Goal: Task Accomplishment & Management: Manage account settings

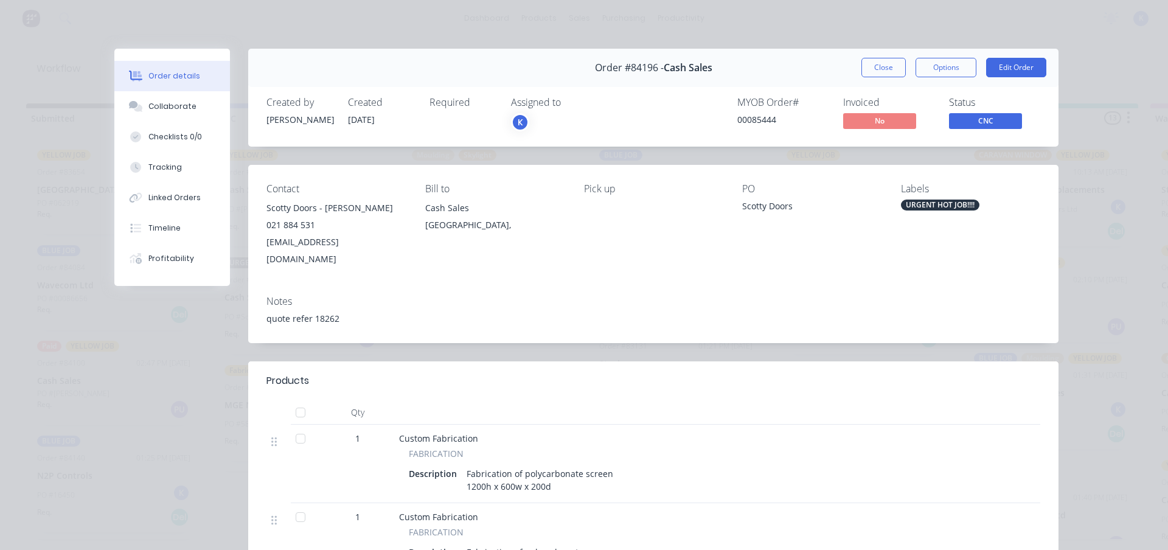
scroll to position [26, 0]
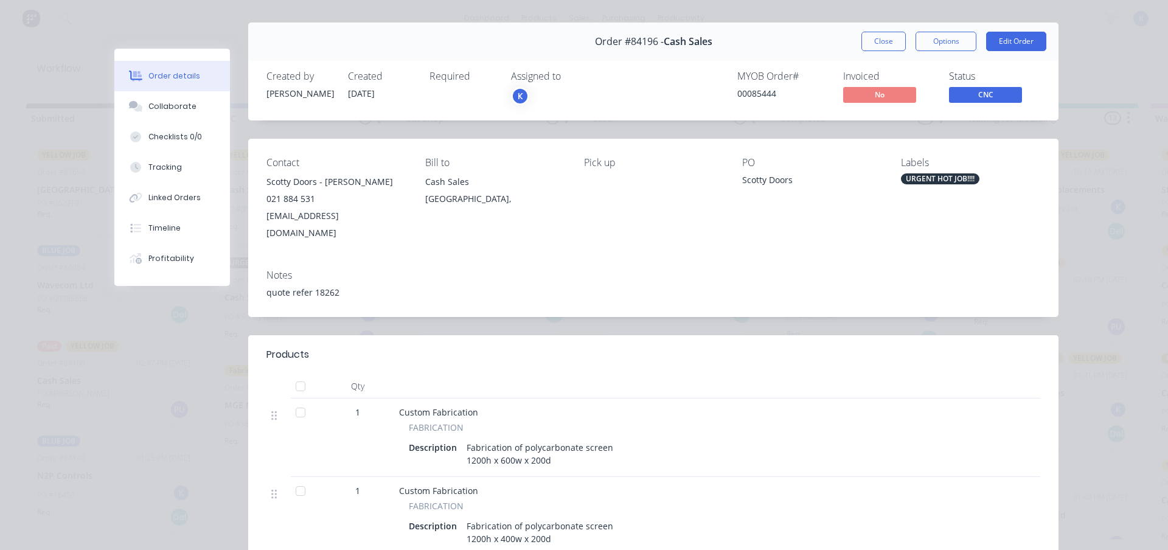
click at [861, 36] on button "Close" at bounding box center [883, 41] width 44 height 19
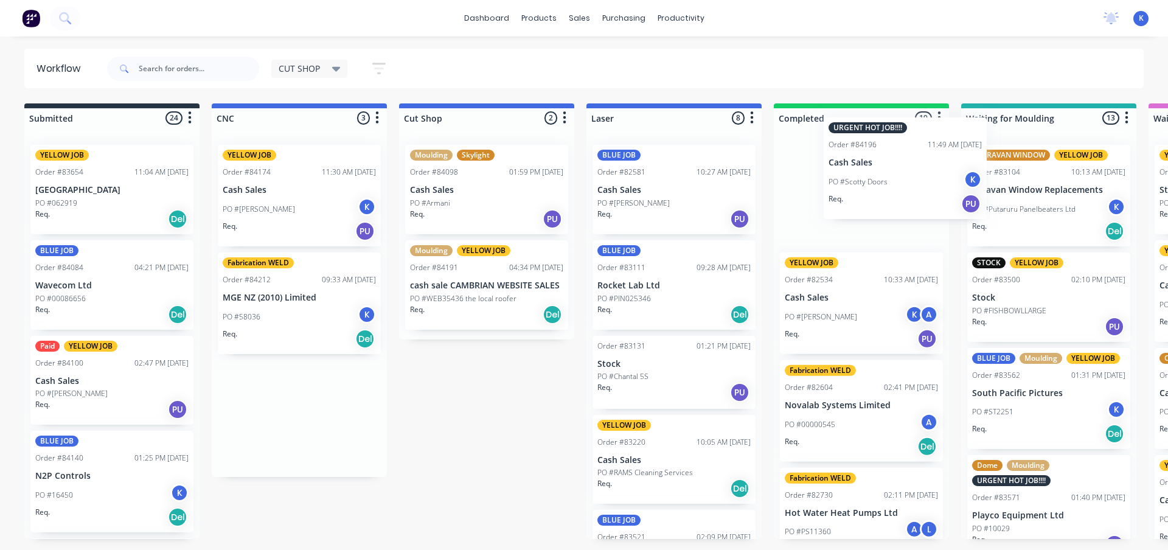
scroll to position [0, 4]
drag, startPoint x: 255, startPoint y: 314, endPoint x: 865, endPoint y: 180, distance: 624.7
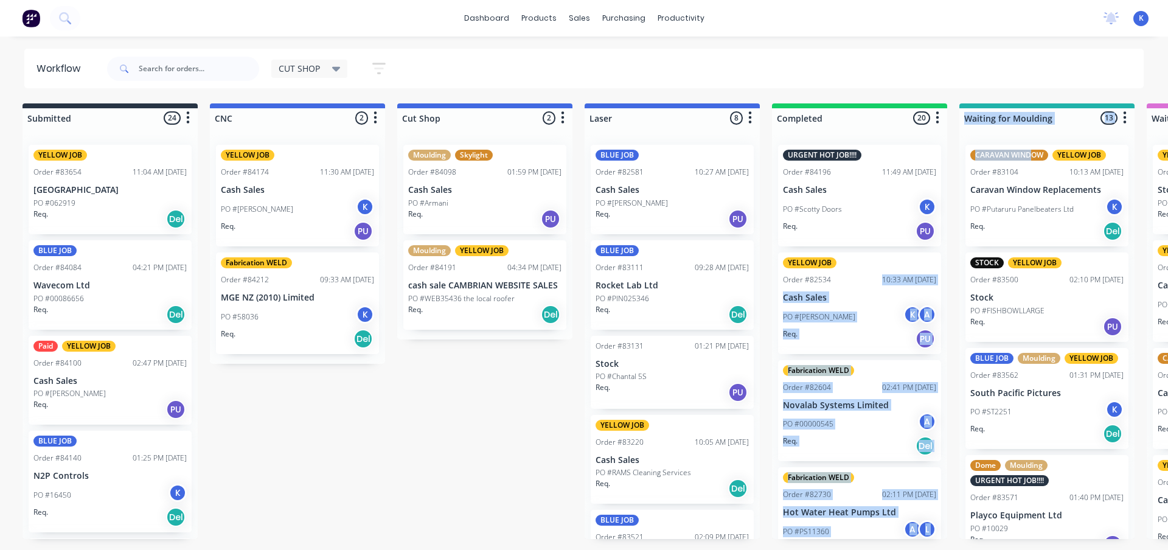
drag, startPoint x: 867, startPoint y: 179, endPoint x: 1035, endPoint y: 158, distance: 169.2
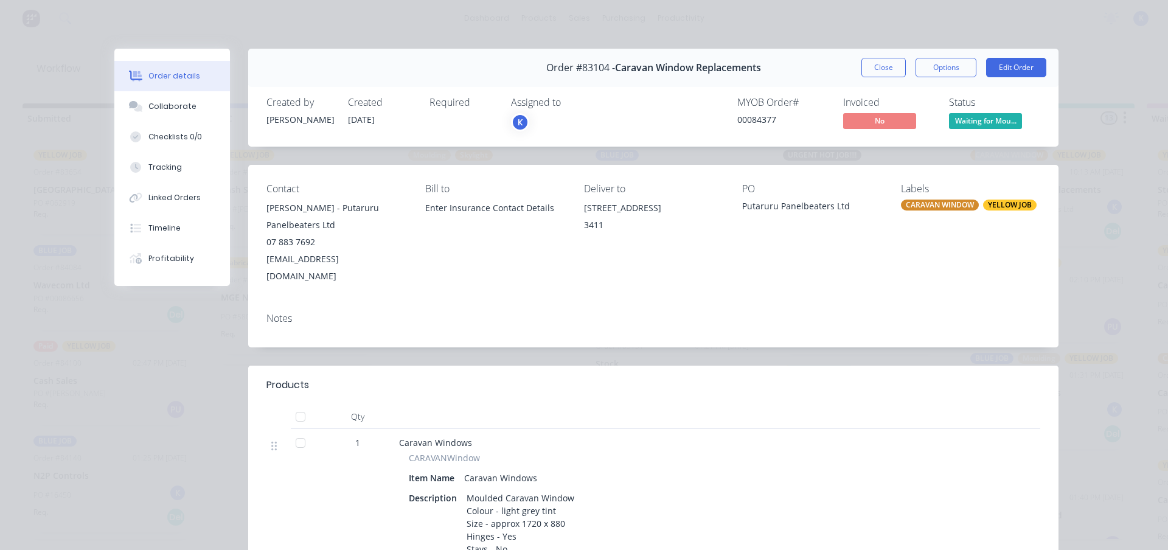
click at [884, 64] on button "Close" at bounding box center [883, 67] width 44 height 19
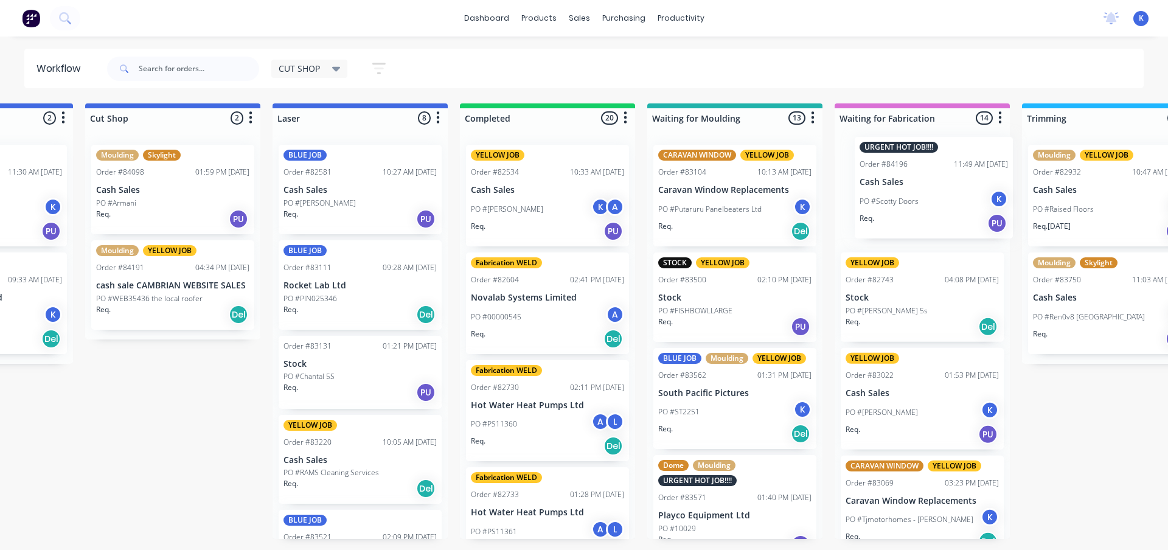
drag, startPoint x: 821, startPoint y: 195, endPoint x: 878, endPoint y: 180, distance: 59.2
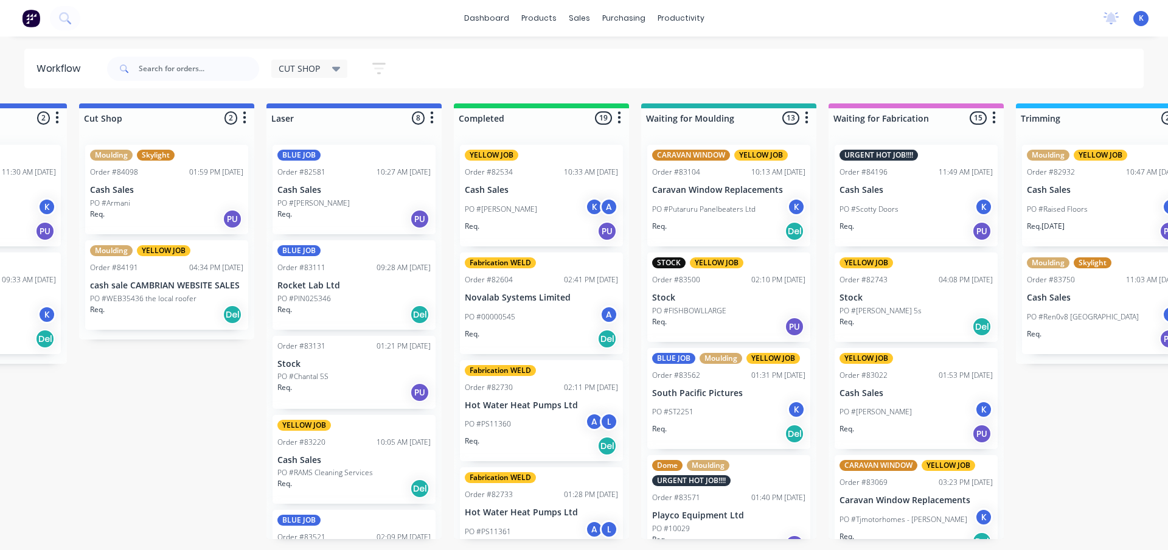
drag, startPoint x: 271, startPoint y: 372, endPoint x: 230, endPoint y: 420, distance: 62.6
drag, startPoint x: 230, startPoint y: 420, endPoint x: 133, endPoint y: 347, distance: 120.8
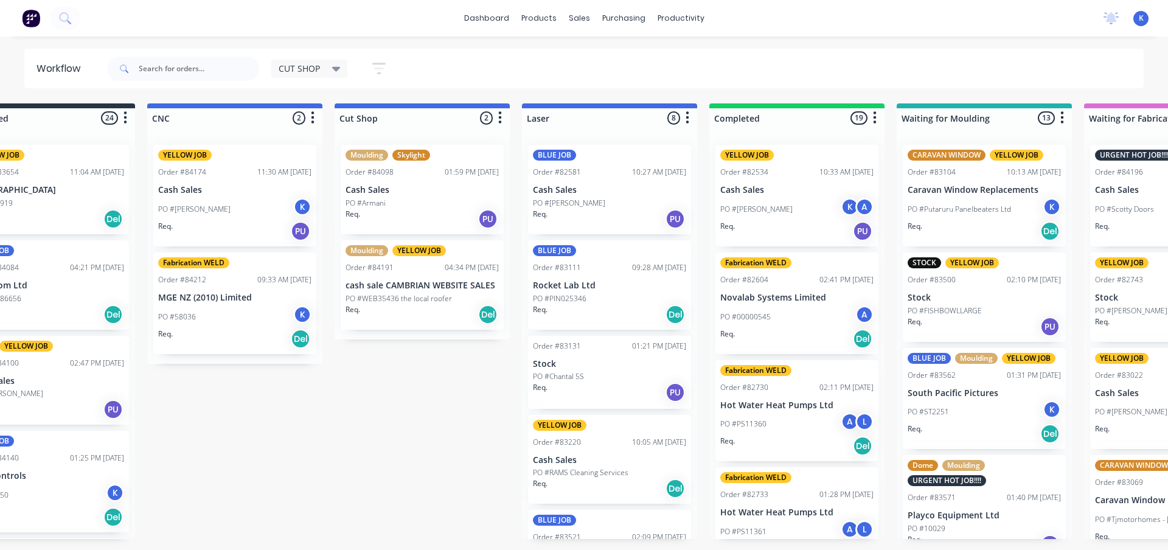
scroll to position [0, 0]
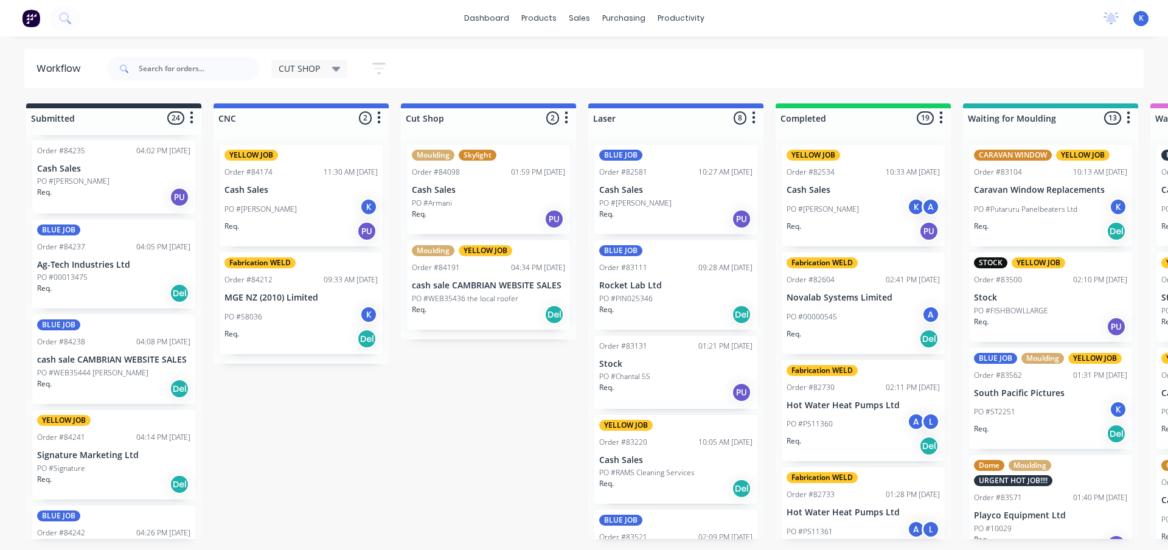
scroll to position [1642, 0]
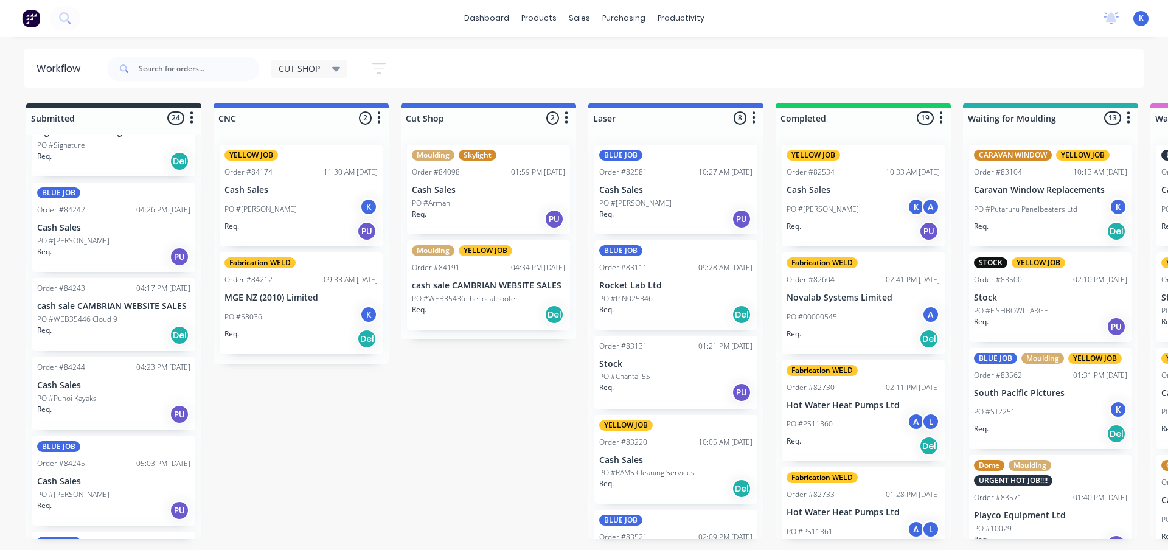
click at [68, 240] on p "PO #[PERSON_NAME]" at bounding box center [73, 240] width 72 height 11
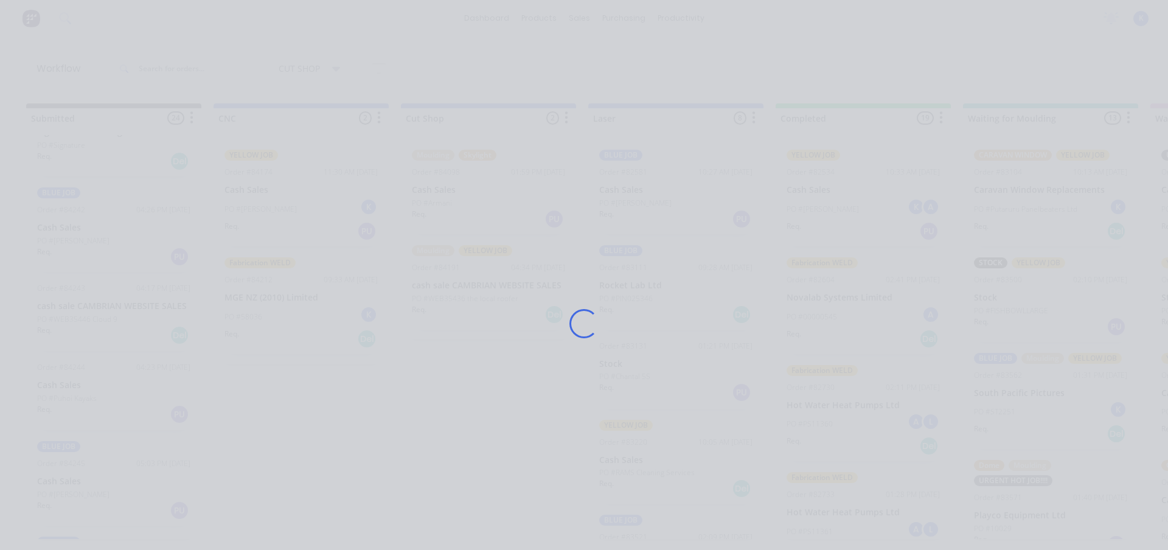
click at [68, 240] on div "Loading..." at bounding box center [584, 275] width 1168 height 550
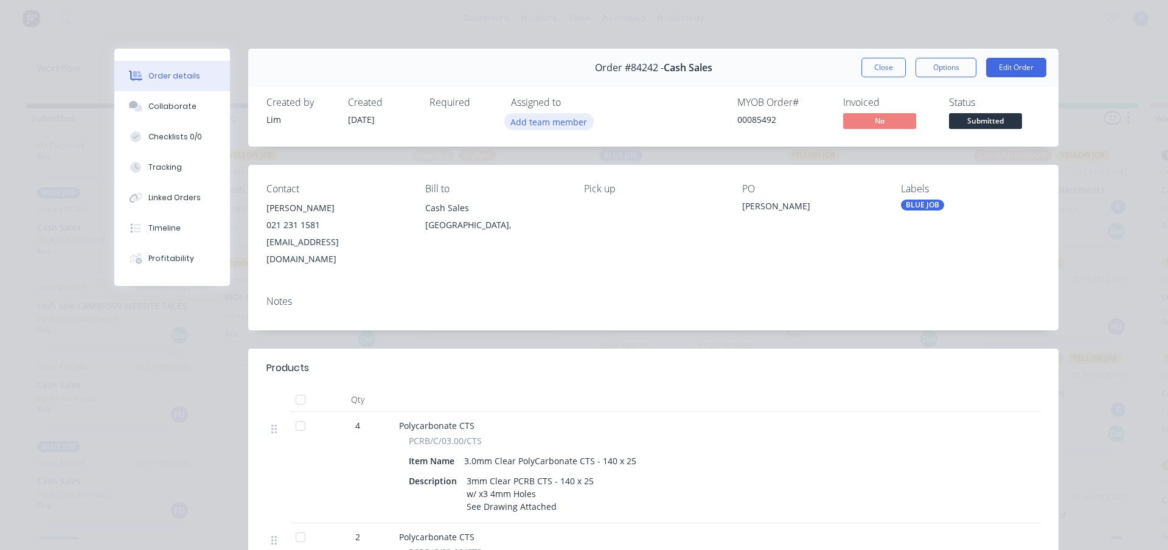
click at [522, 122] on button "Add team member" at bounding box center [548, 121] width 89 height 16
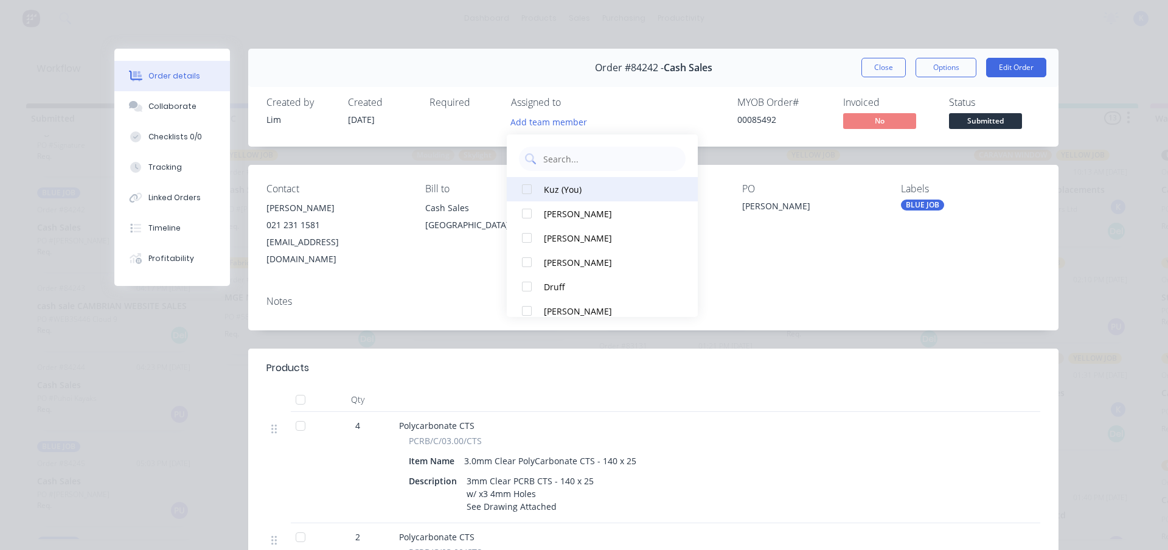
drag, startPoint x: 566, startPoint y: 192, endPoint x: 628, endPoint y: 161, distance: 69.1
click at [566, 192] on div "Kuz (You)" at bounding box center [608, 189] width 128 height 13
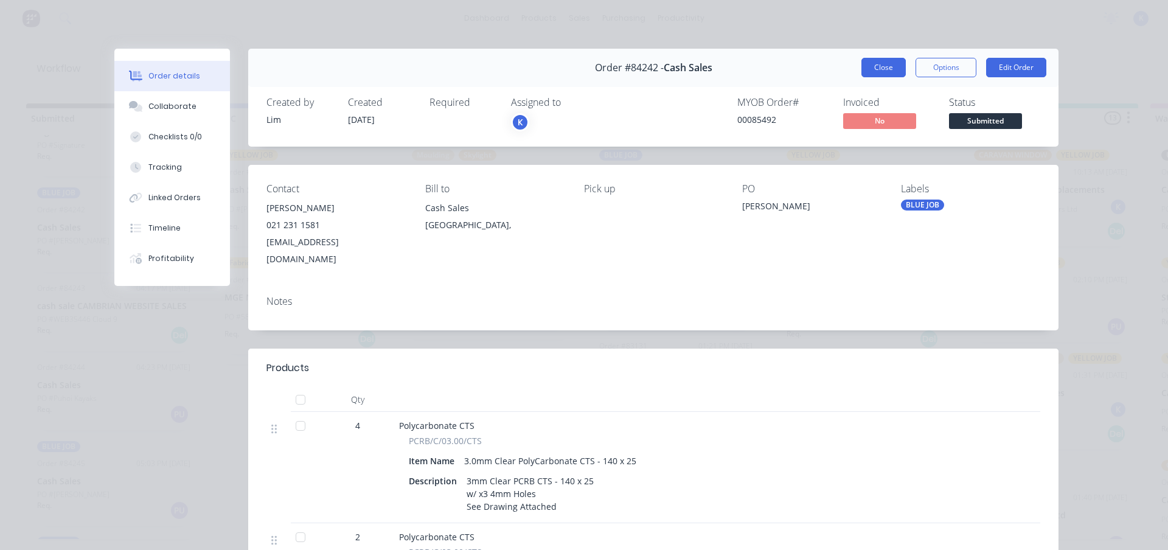
click at [882, 71] on button "Close" at bounding box center [883, 67] width 44 height 19
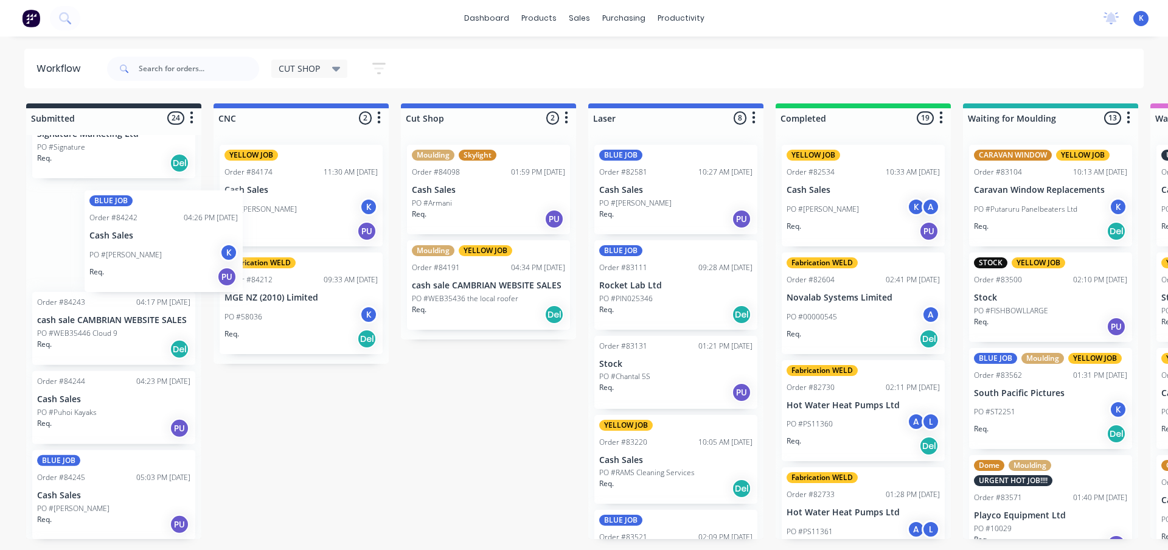
scroll to position [1637, 0]
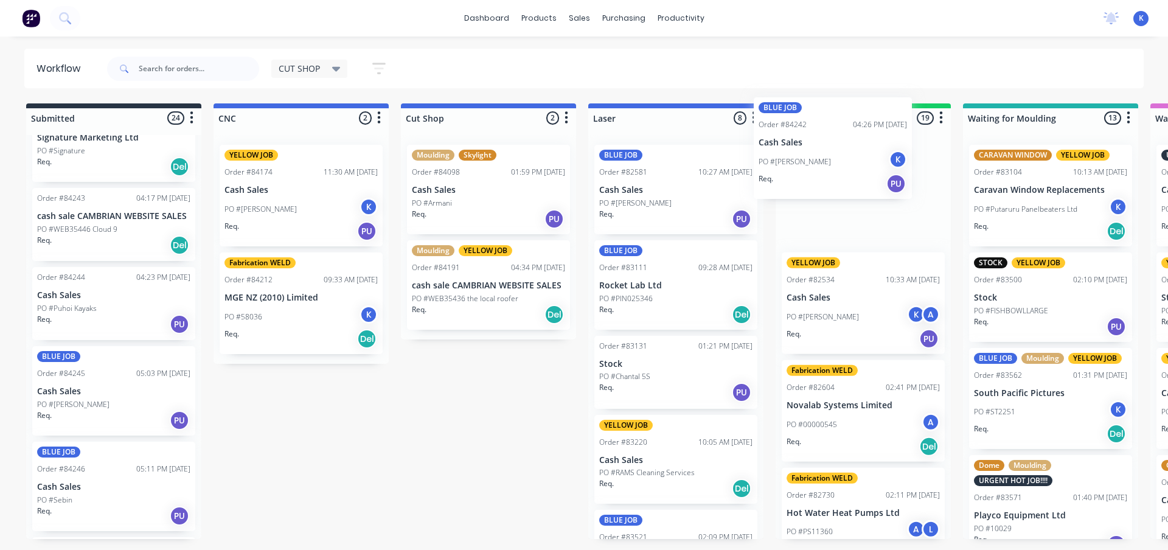
drag, startPoint x: 113, startPoint y: 263, endPoint x: 796, endPoint y: 169, distance: 690.2
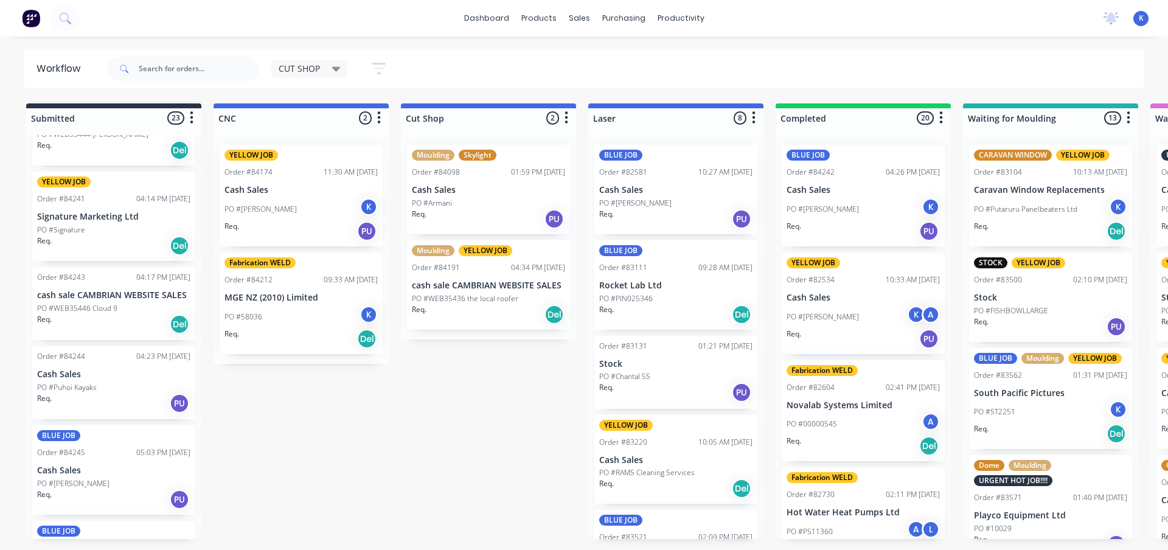
scroll to position [1542, 0]
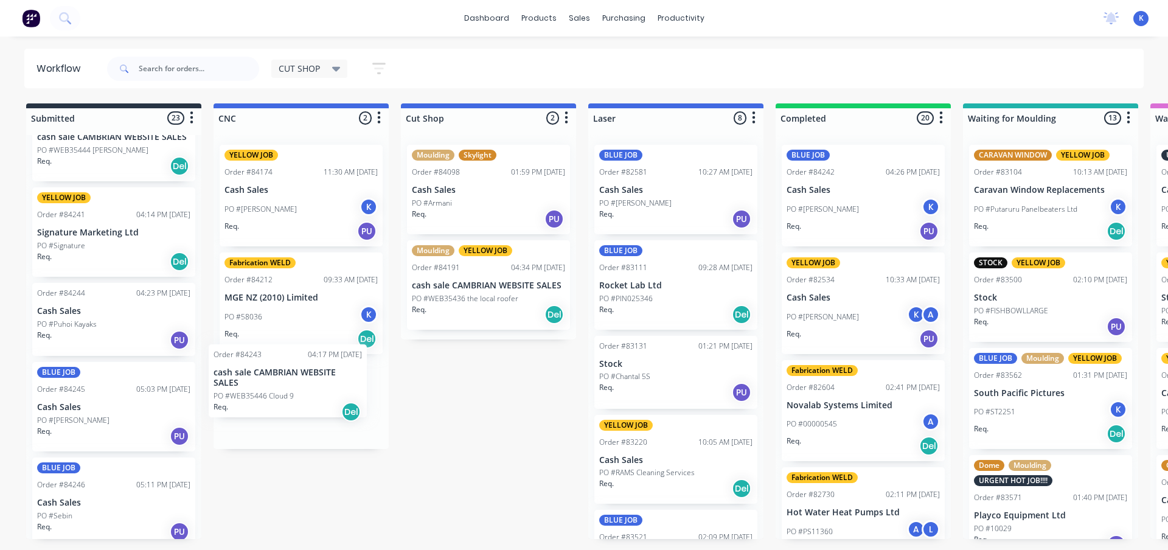
drag, startPoint x: 83, startPoint y: 327, endPoint x: 262, endPoint y: 392, distance: 189.8
click at [262, 391] on p "cash sale CAMBRIAN WEBSITE SALES" at bounding box center [300, 388] width 153 height 10
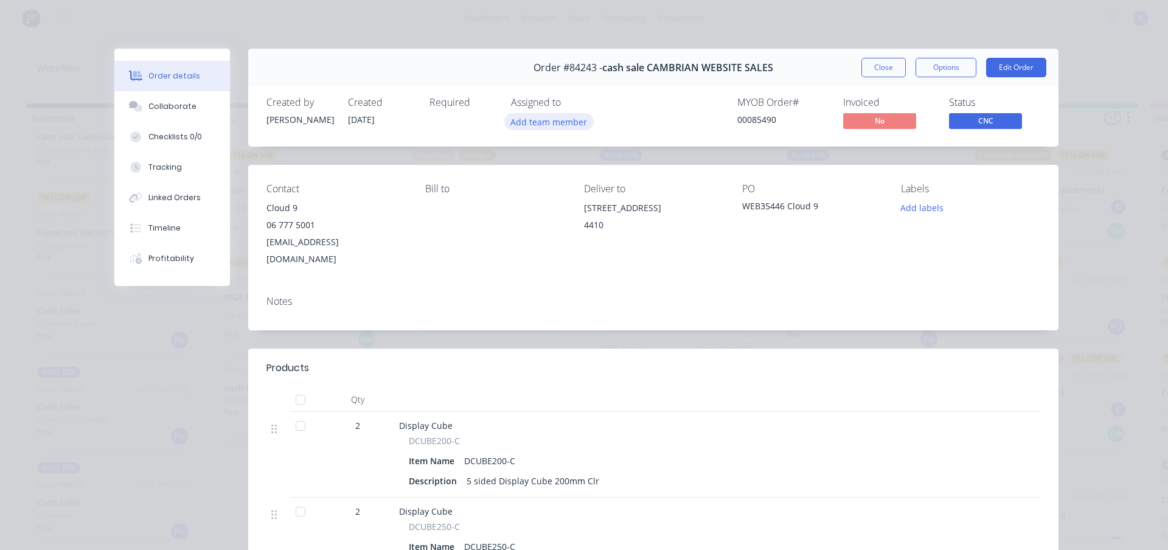
click at [554, 120] on button "Add team member" at bounding box center [548, 121] width 89 height 16
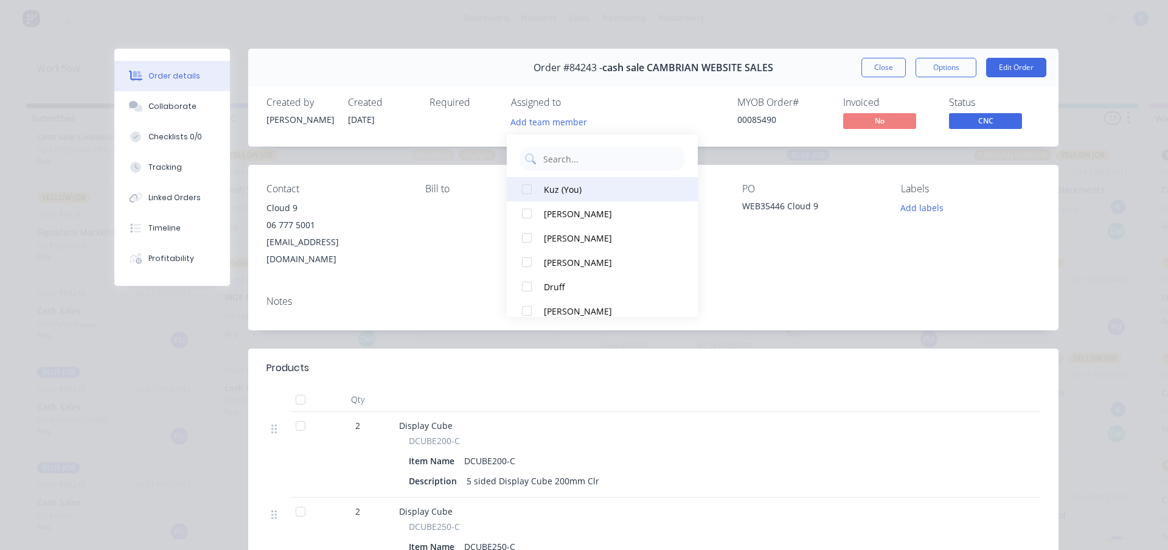
click at [529, 192] on div at bounding box center [527, 189] width 24 height 24
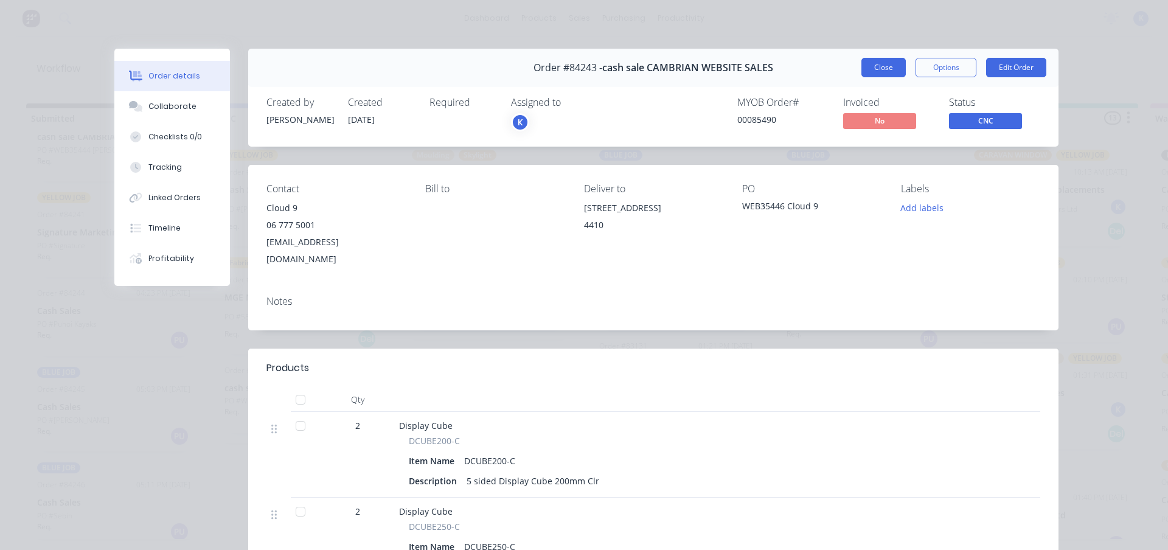
drag, startPoint x: 872, startPoint y: 67, endPoint x: 773, endPoint y: 114, distance: 109.4
click at [871, 68] on button "Close" at bounding box center [883, 67] width 44 height 19
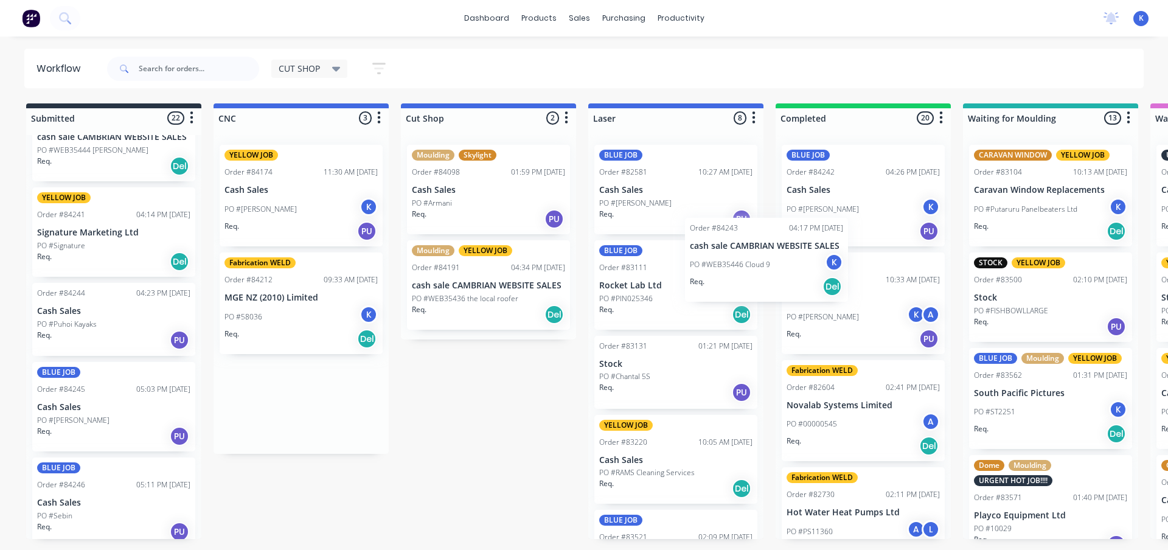
drag, startPoint x: 246, startPoint y: 411, endPoint x: 715, endPoint y: 268, distance: 490.1
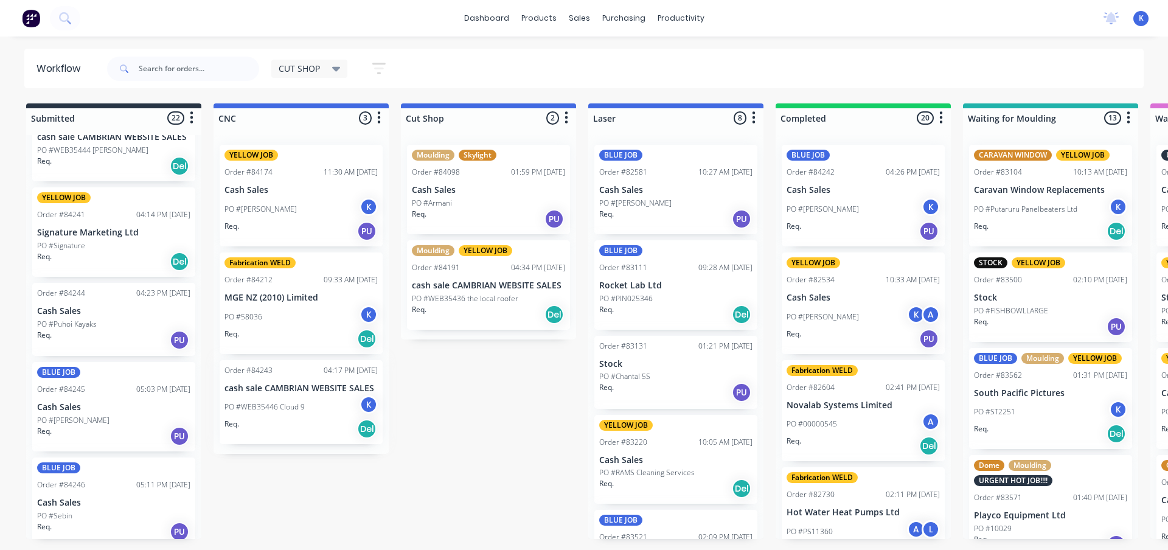
scroll to position [0, 1]
drag, startPoint x: 720, startPoint y: 266, endPoint x: 944, endPoint y: 226, distance: 227.4
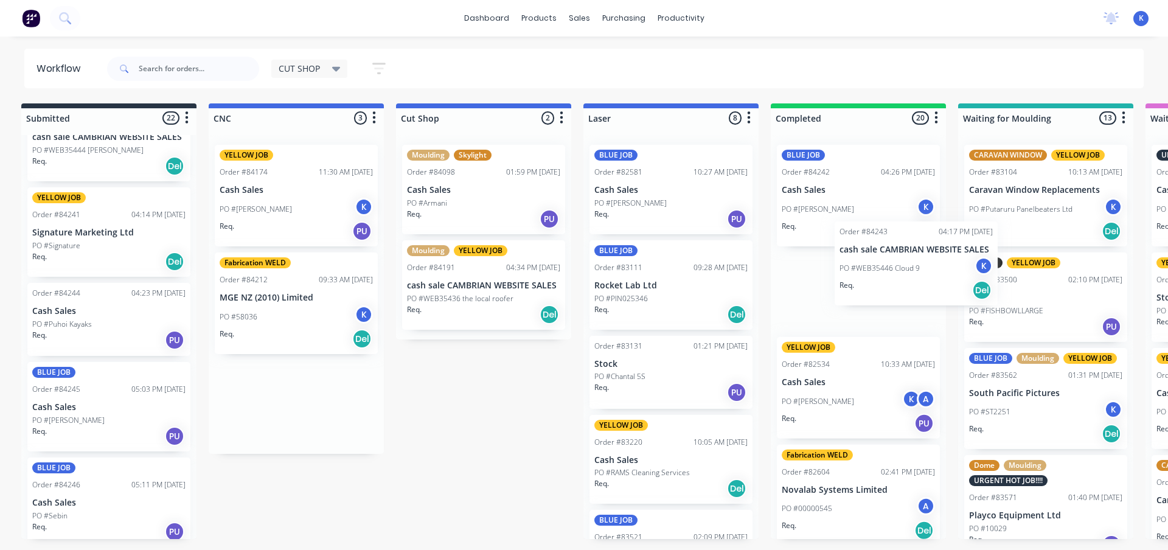
scroll to position [0, 11]
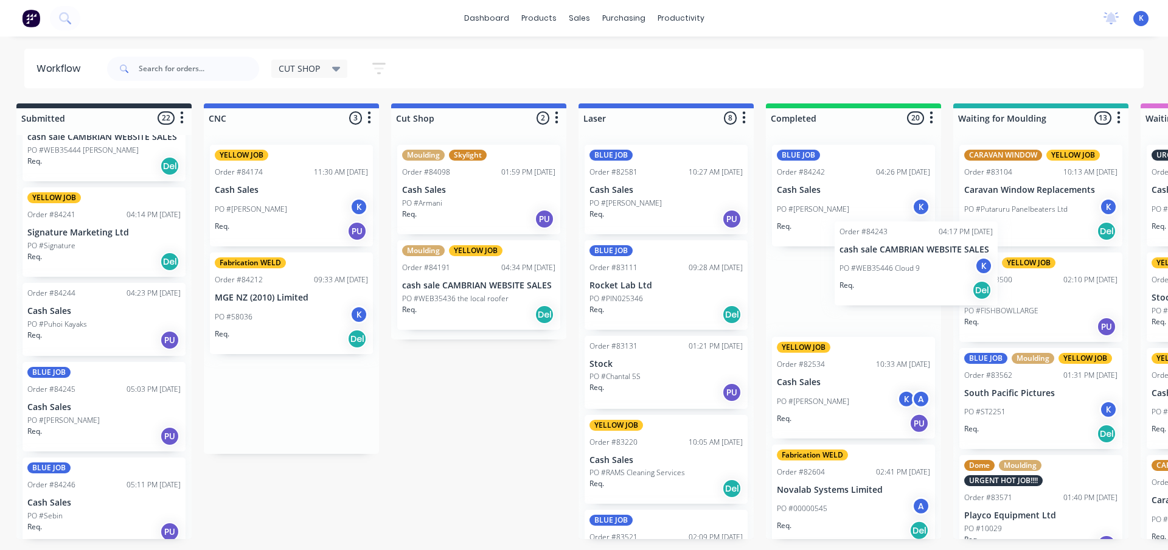
drag, startPoint x: 256, startPoint y: 394, endPoint x: 876, endPoint y: 261, distance: 634.0
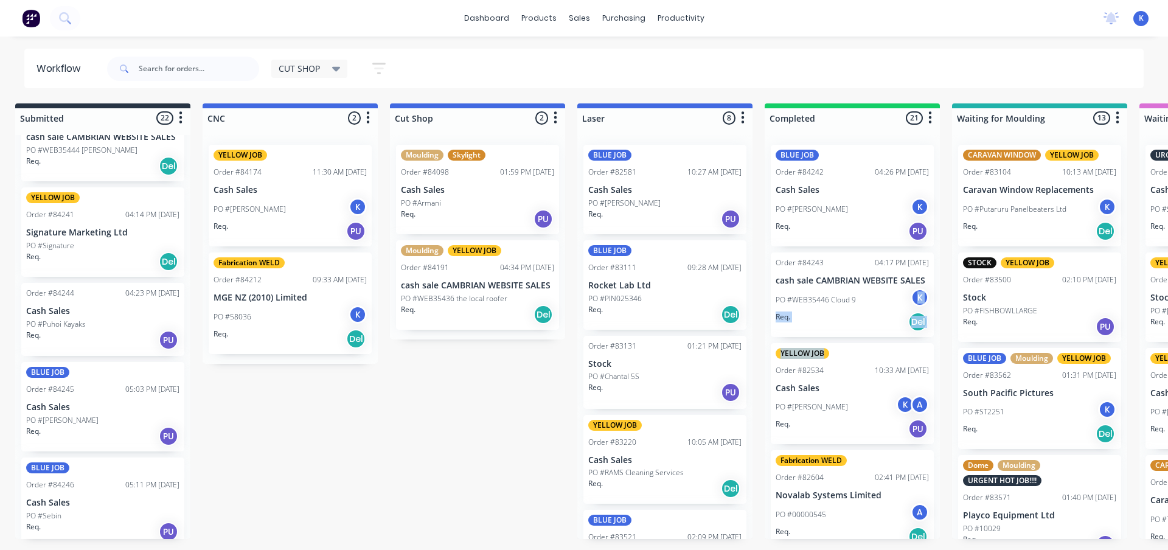
drag, startPoint x: 884, startPoint y: 260, endPoint x: 874, endPoint y: 311, distance: 51.5
click at [874, 311] on div "BLUE JOB Order #84242 04:26 PM [DATE] Cash Sales PO #[PERSON_NAME] K Req. PU Or…" at bounding box center [852, 337] width 175 height 404
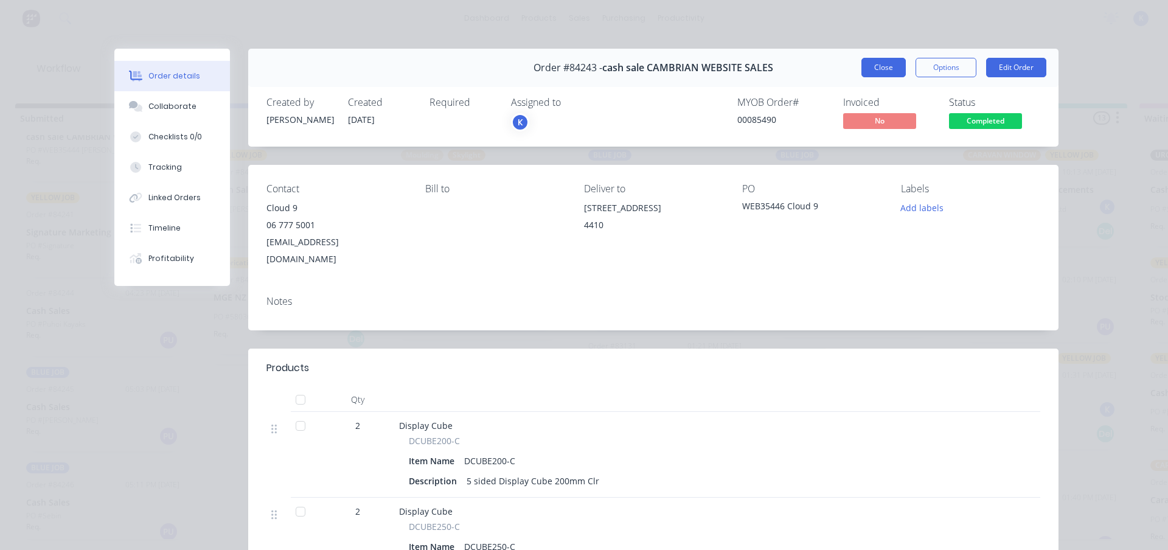
click at [874, 64] on button "Close" at bounding box center [883, 67] width 44 height 19
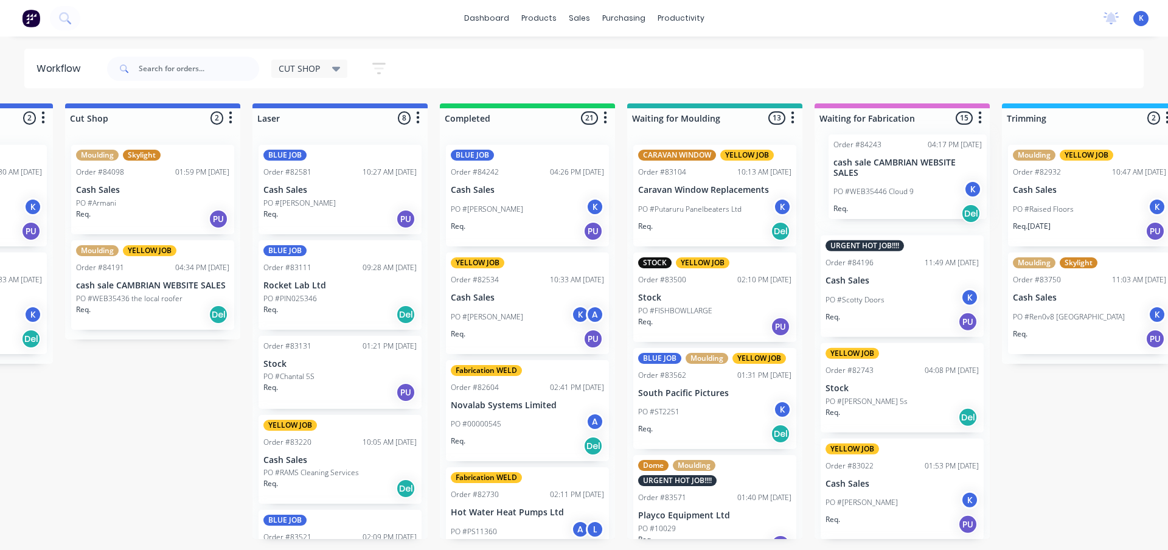
scroll to position [0, 342]
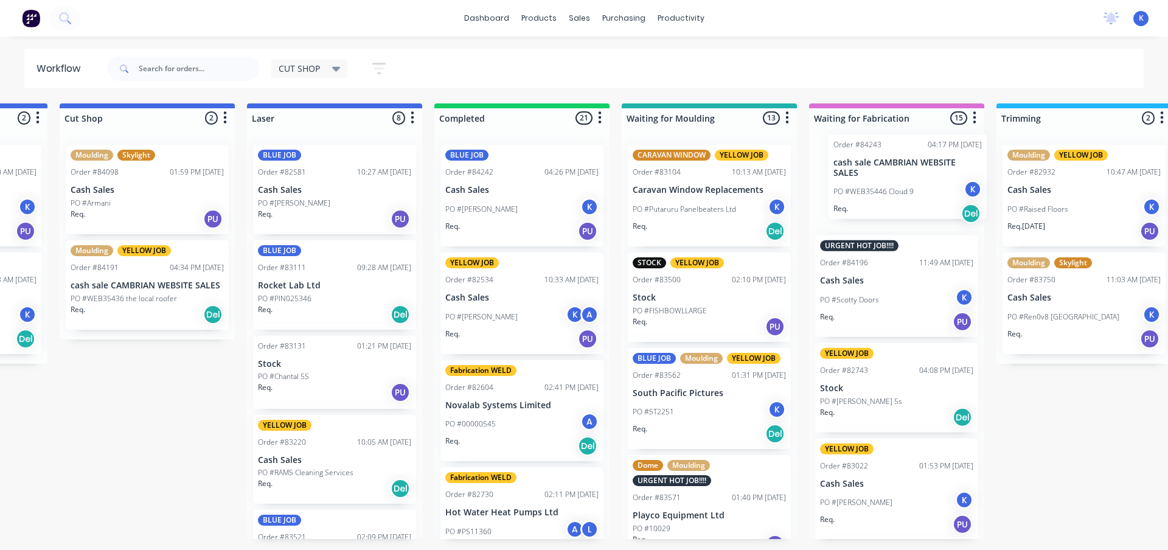
drag, startPoint x: 809, startPoint y: 291, endPoint x: 869, endPoint y: 176, distance: 129.5
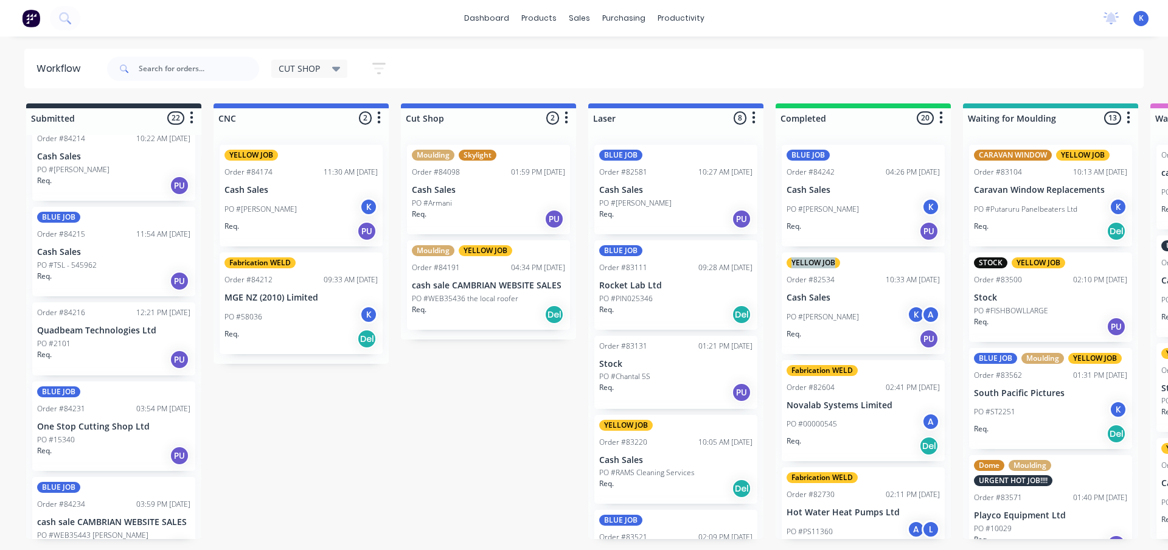
scroll to position [873, 0]
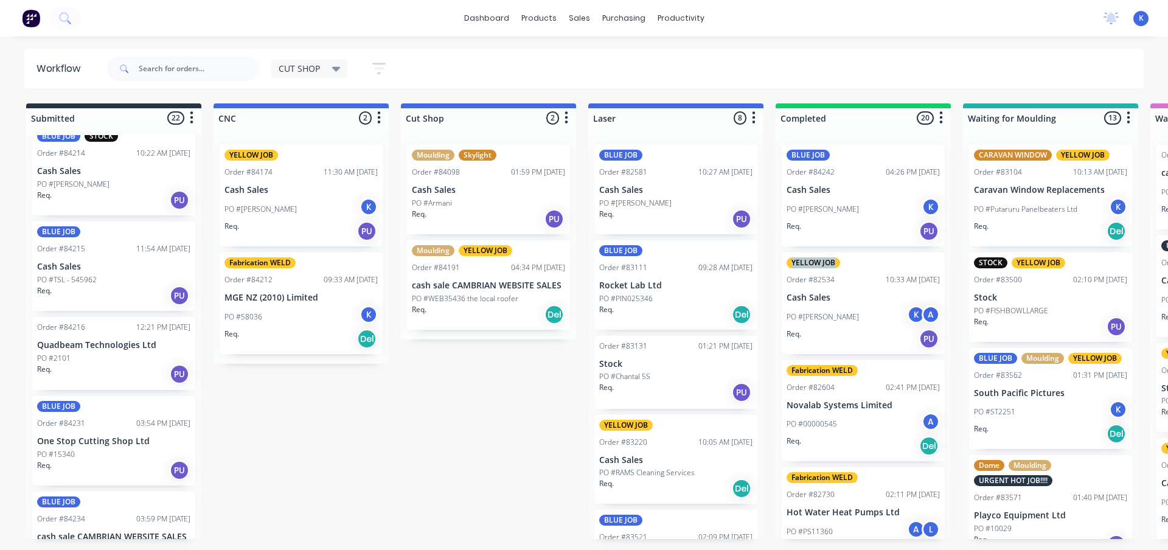
click at [60, 269] on p "Cash Sales" at bounding box center [113, 267] width 153 height 10
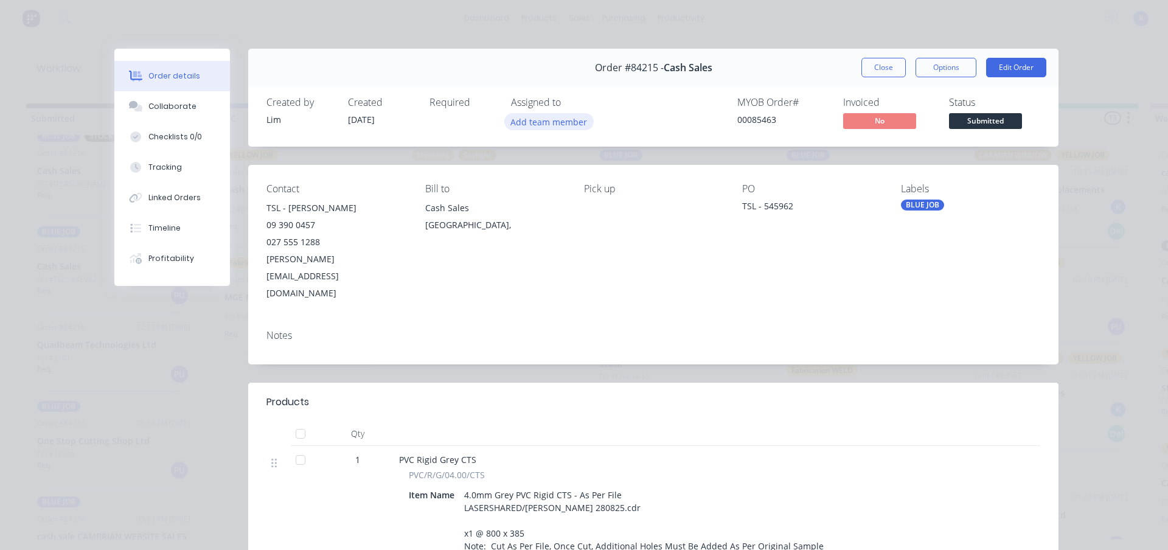
click at [543, 121] on button "Add team member" at bounding box center [548, 121] width 89 height 16
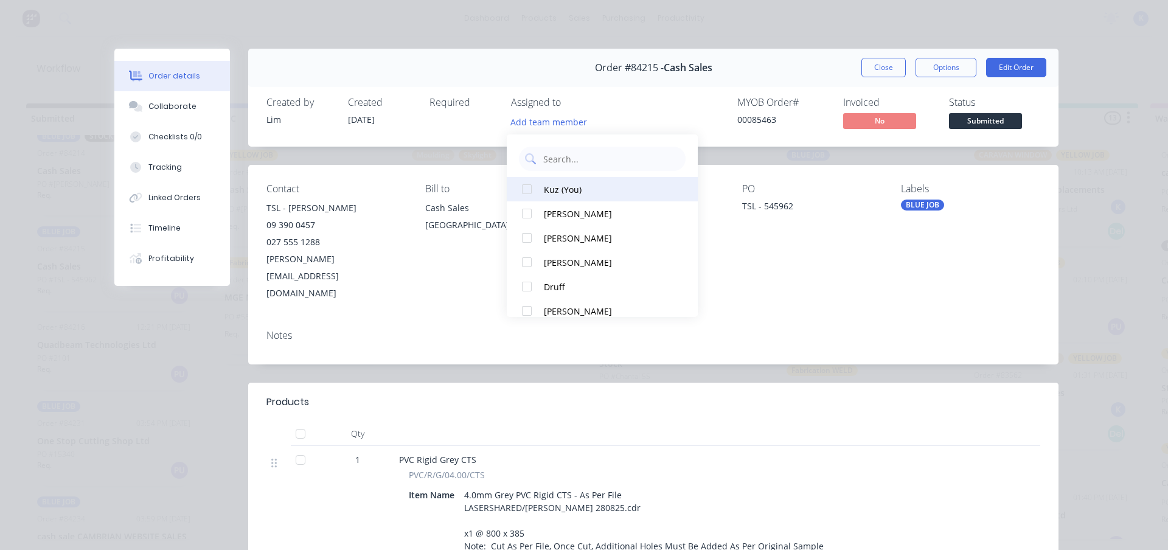
click at [535, 187] on div at bounding box center [527, 189] width 24 height 24
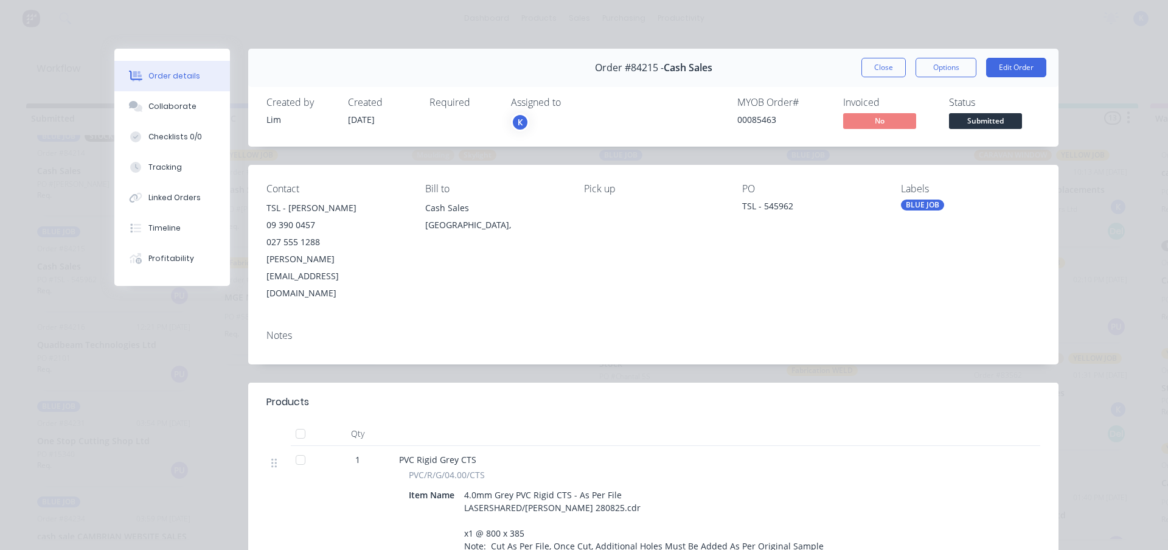
drag, startPoint x: 882, startPoint y: 68, endPoint x: 752, endPoint y: 90, distance: 132.1
click at [880, 69] on button "Close" at bounding box center [883, 67] width 44 height 19
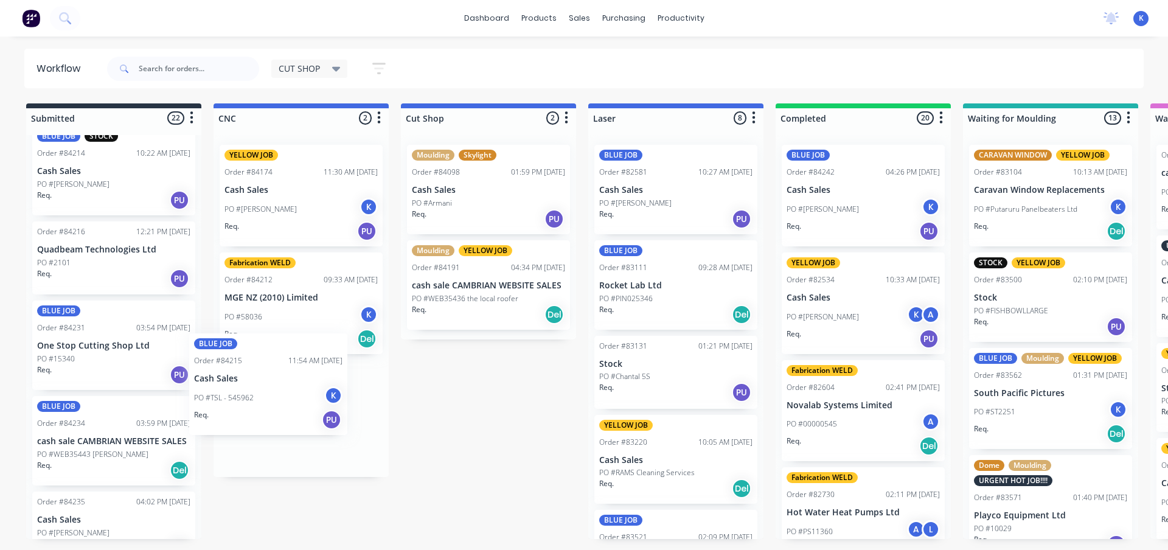
drag, startPoint x: 61, startPoint y: 281, endPoint x: 223, endPoint y: 398, distance: 199.1
click at [74, 262] on div "PO #2101" at bounding box center [113, 262] width 153 height 11
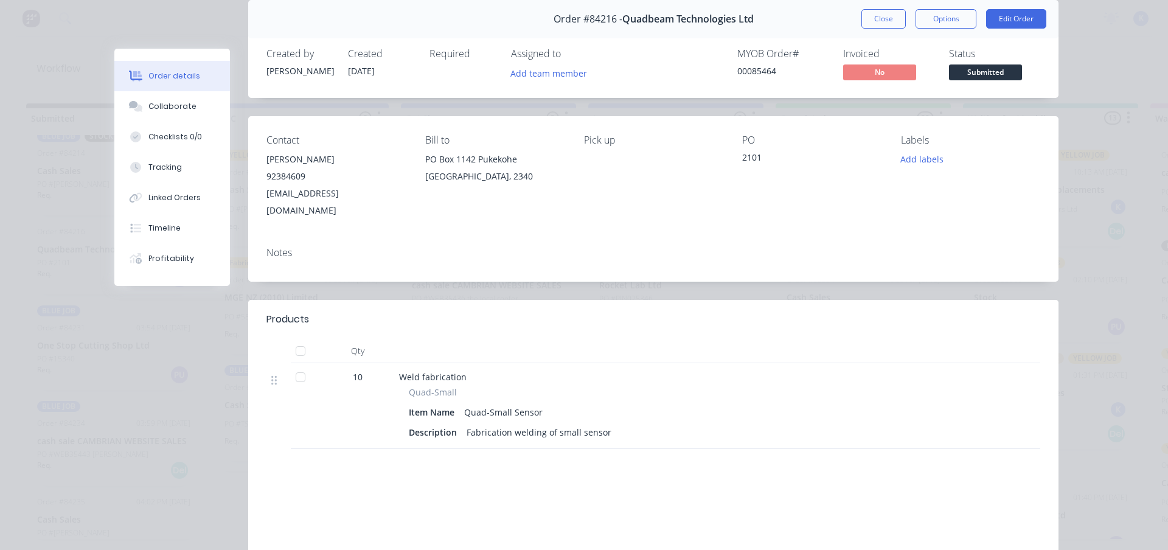
scroll to position [61, 0]
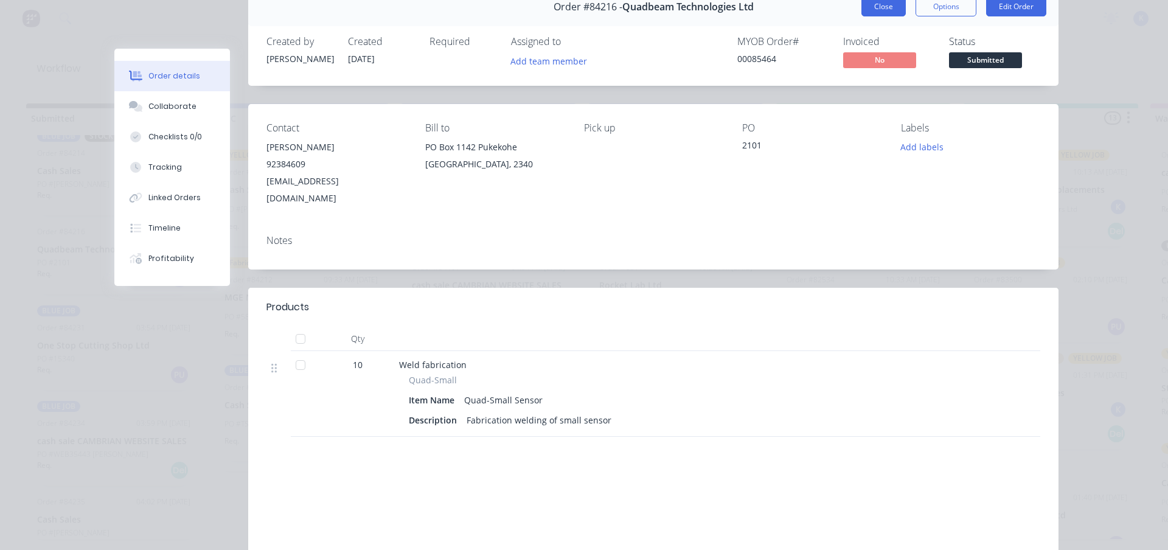
click at [872, 5] on button "Close" at bounding box center [883, 6] width 44 height 19
